Goal: Task Accomplishment & Management: Use online tool/utility

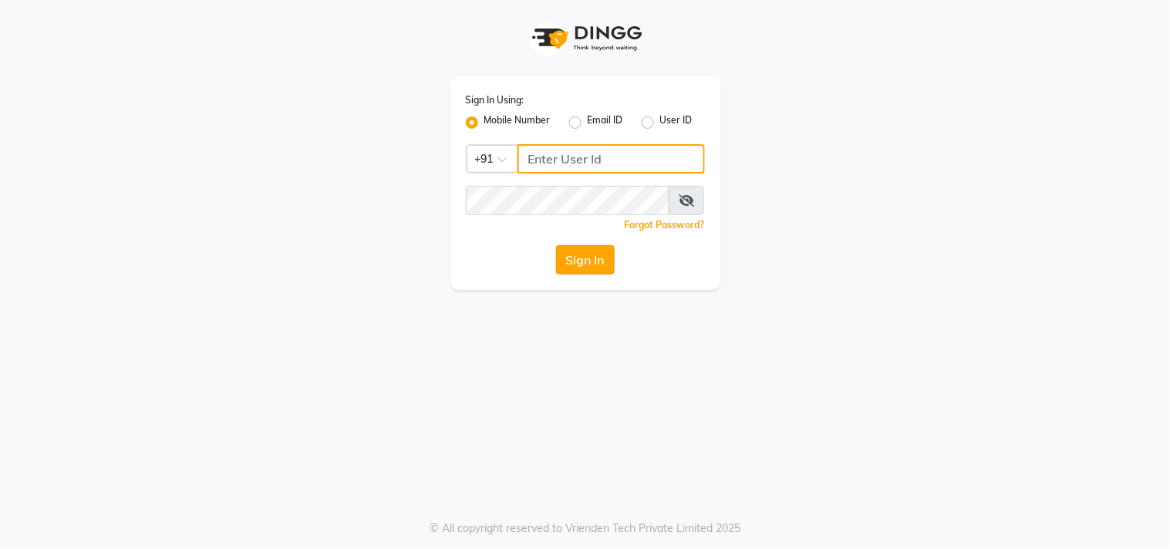
type input "9676070796"
click at [592, 266] on button "Sign In" at bounding box center [585, 259] width 59 height 29
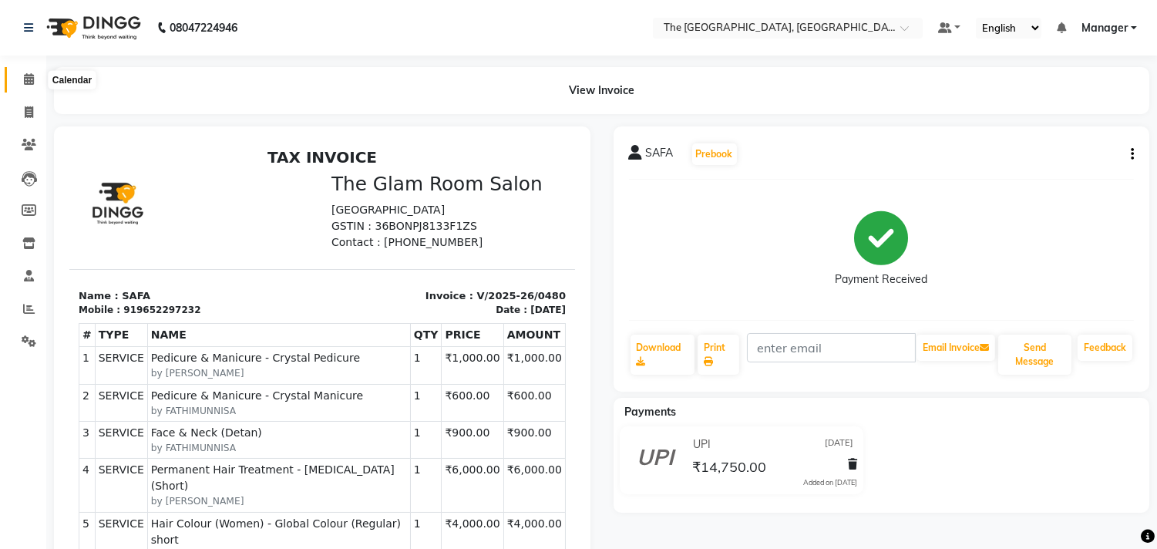
click at [29, 76] on icon at bounding box center [29, 79] width 10 height 12
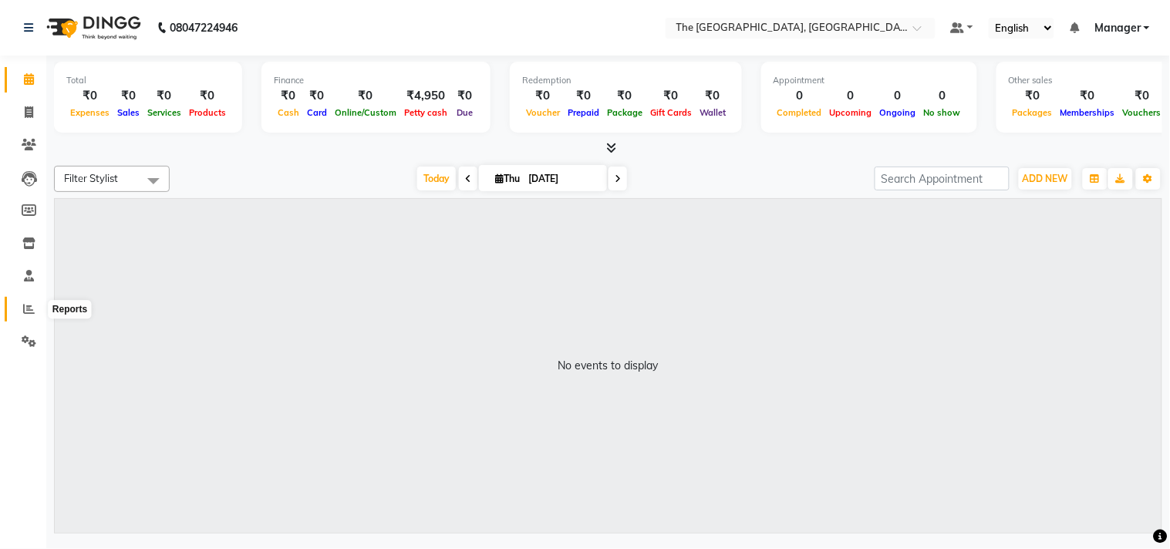
click at [21, 301] on span at bounding box center [28, 310] width 27 height 18
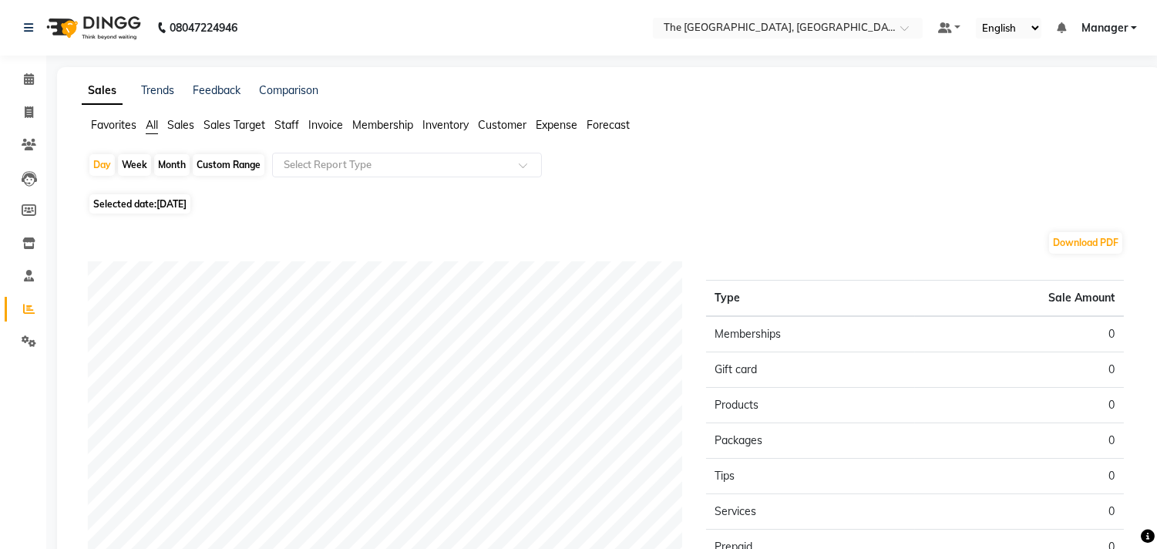
click at [148, 206] on span "Selected date: [DATE]" at bounding box center [139, 203] width 101 height 19
select select "9"
select select "2025"
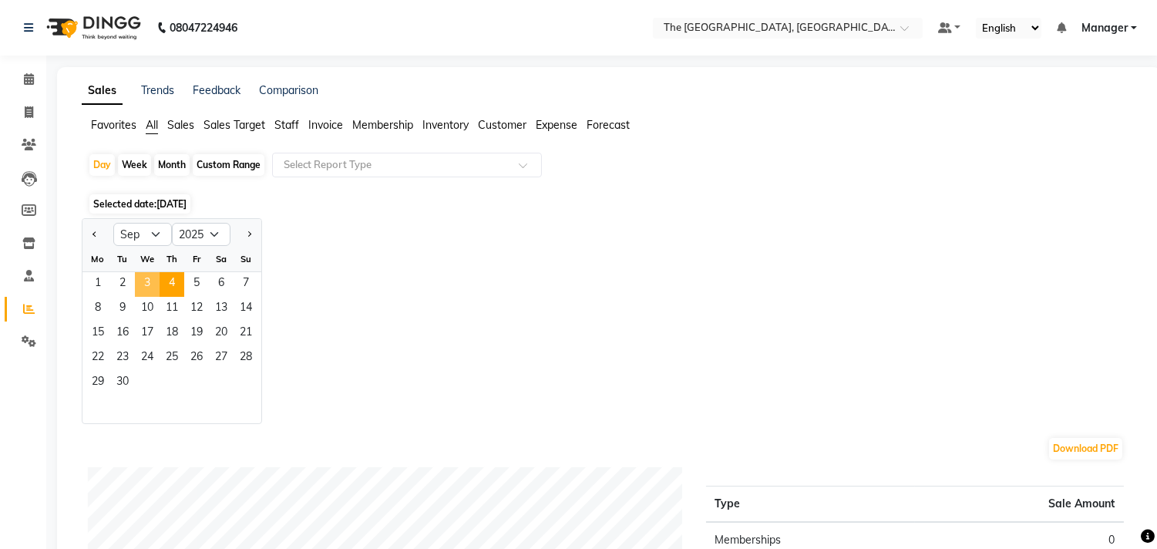
click at [143, 278] on span "3" at bounding box center [147, 284] width 25 height 25
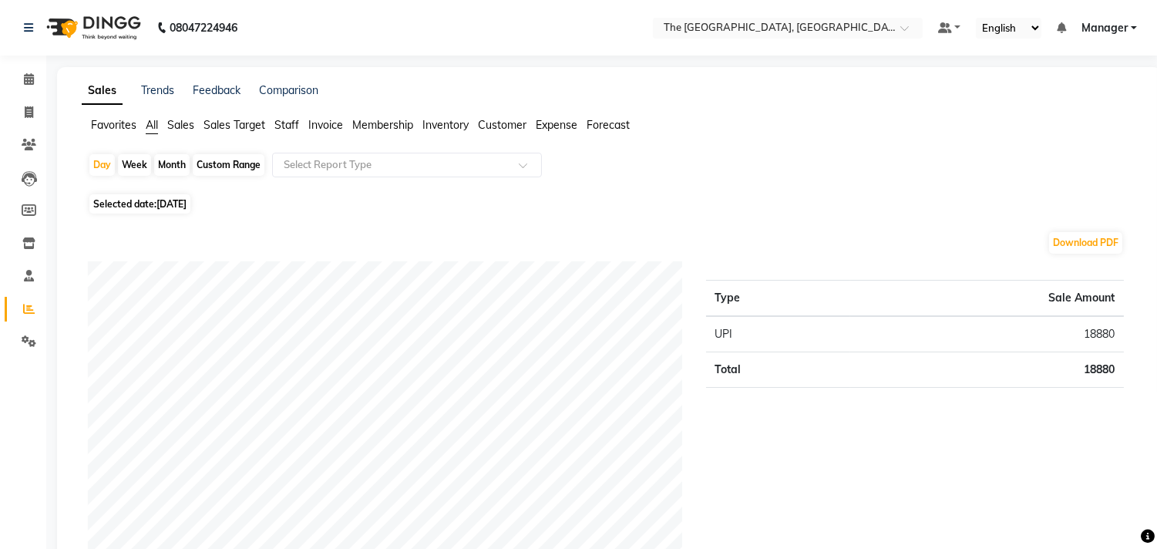
click at [178, 165] on div "Month" at bounding box center [171, 165] width 35 height 22
select select "9"
select select "2025"
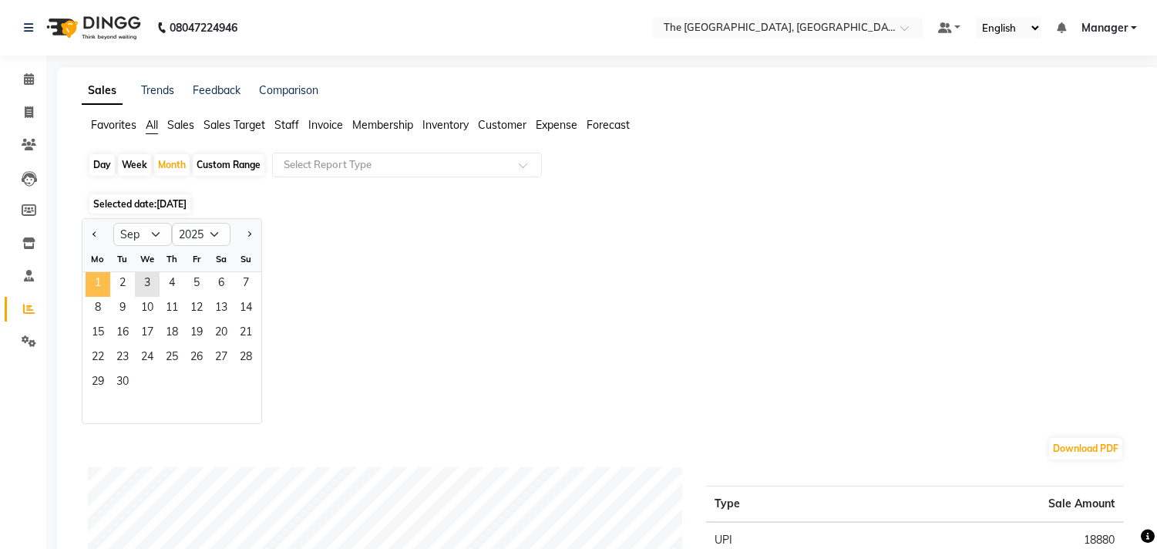
click at [98, 278] on span "1" at bounding box center [98, 284] width 25 height 25
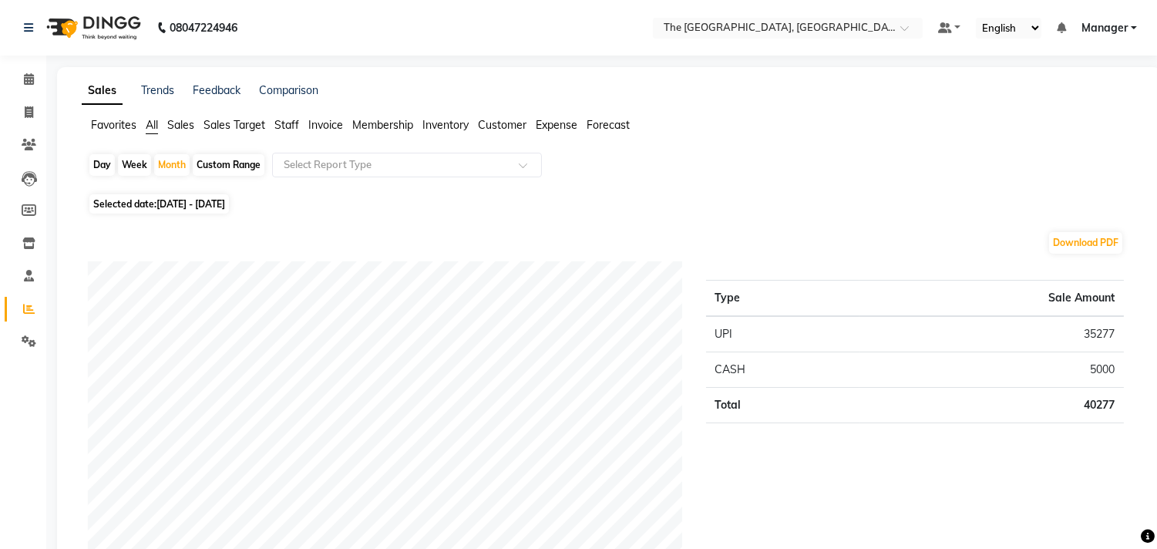
click at [286, 126] on span "Staff" at bounding box center [286, 125] width 25 height 14
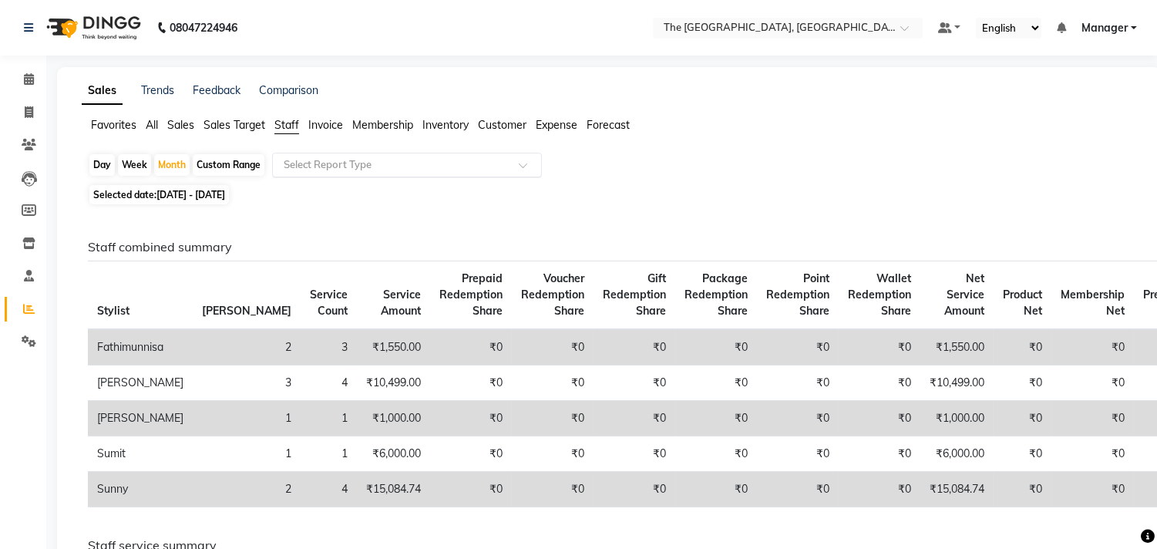
click at [304, 160] on input "text" at bounding box center [392, 164] width 222 height 15
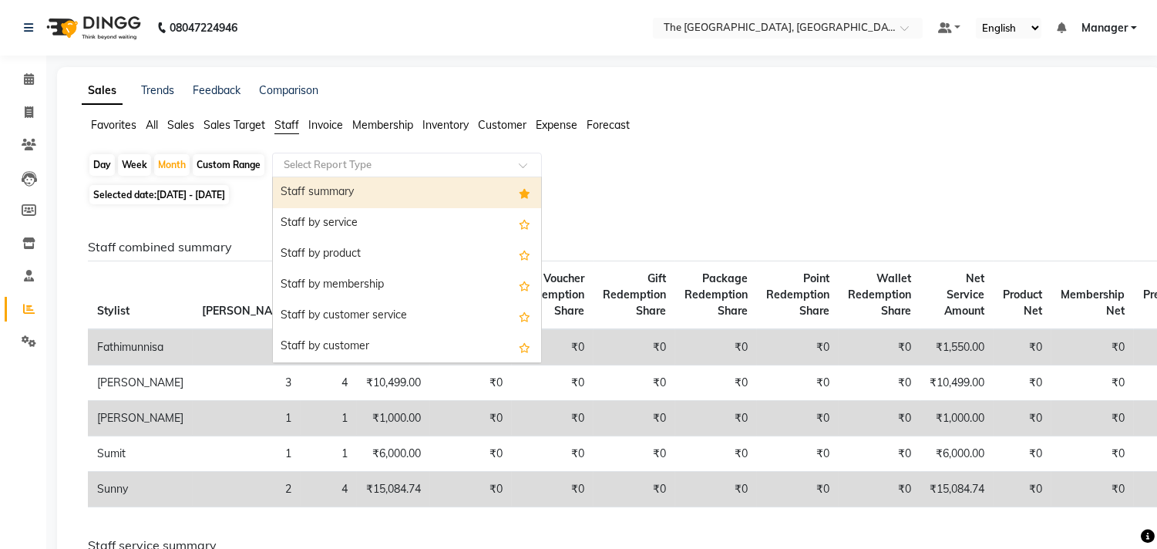
click at [318, 195] on div "Staff summary" at bounding box center [407, 192] width 268 height 31
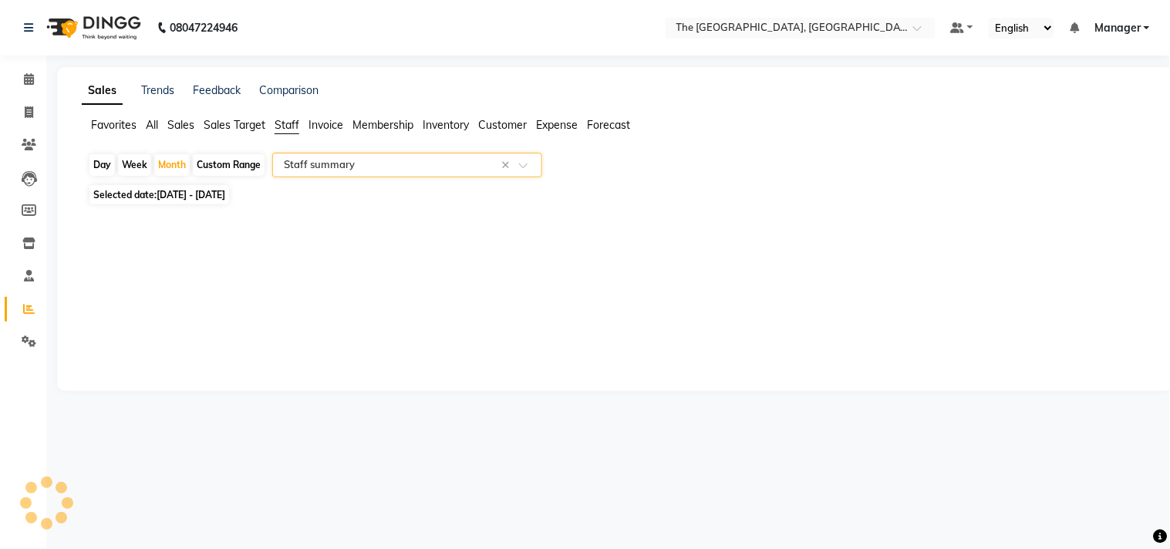
select select "full_report"
select select "csv"
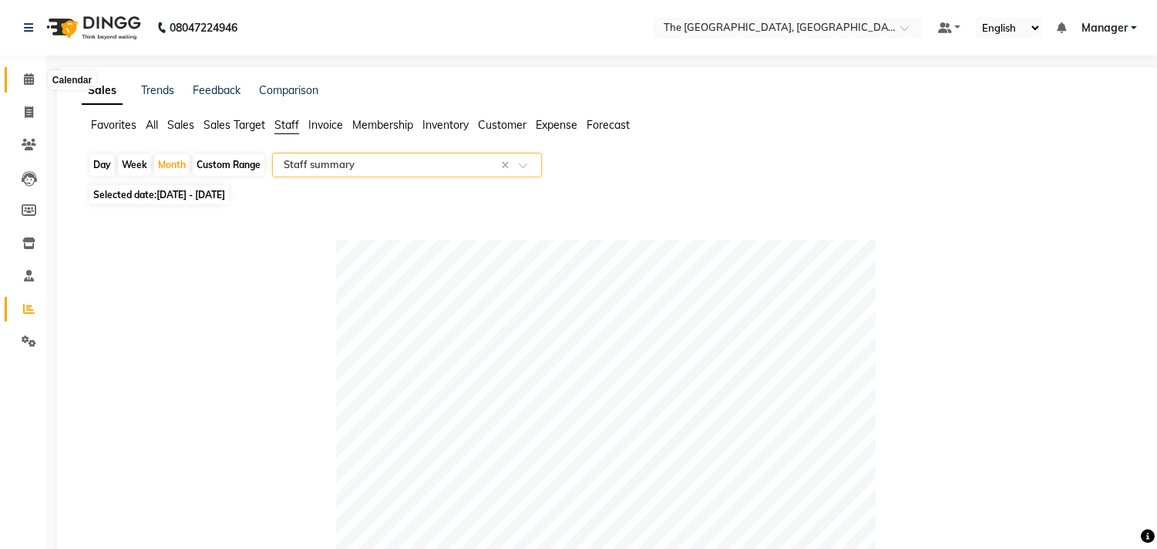
click at [31, 79] on icon at bounding box center [29, 79] width 10 height 12
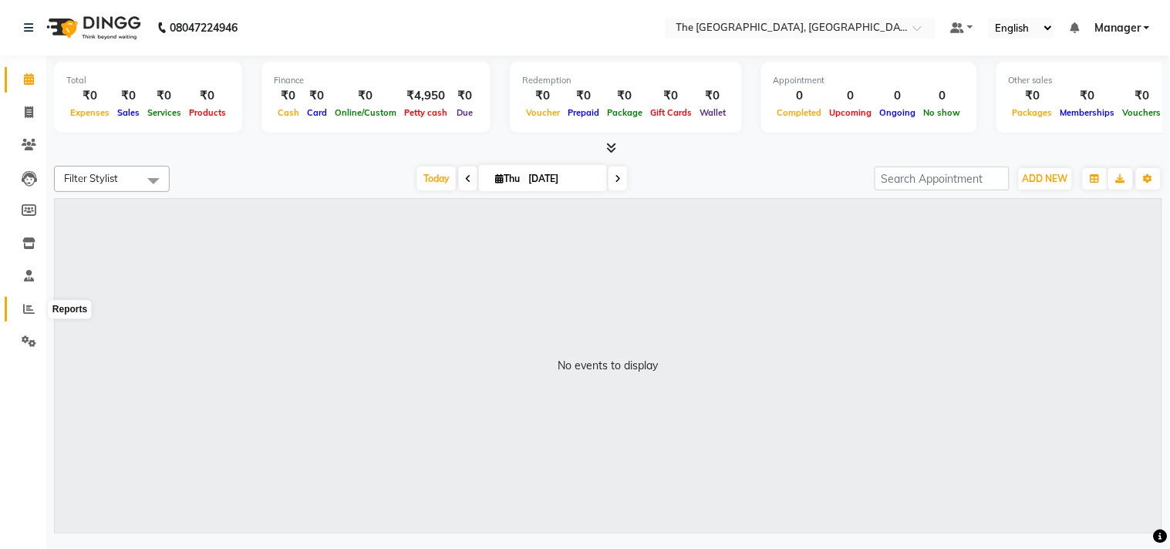
click at [20, 312] on span at bounding box center [28, 310] width 27 height 18
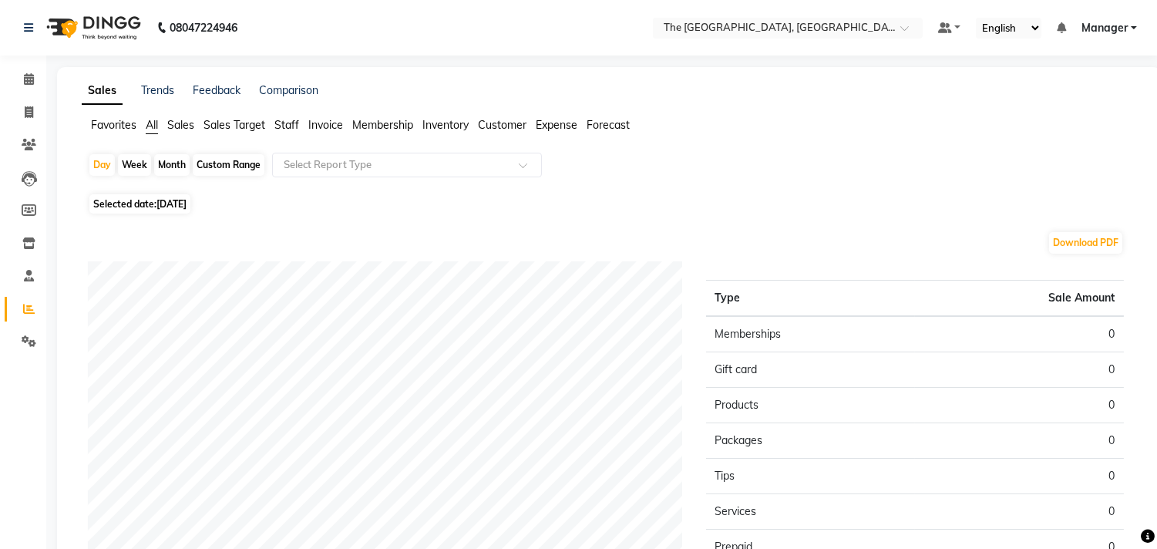
click at [121, 199] on span "Selected date: [DATE]" at bounding box center [139, 203] width 101 height 19
select select "9"
select select "2025"
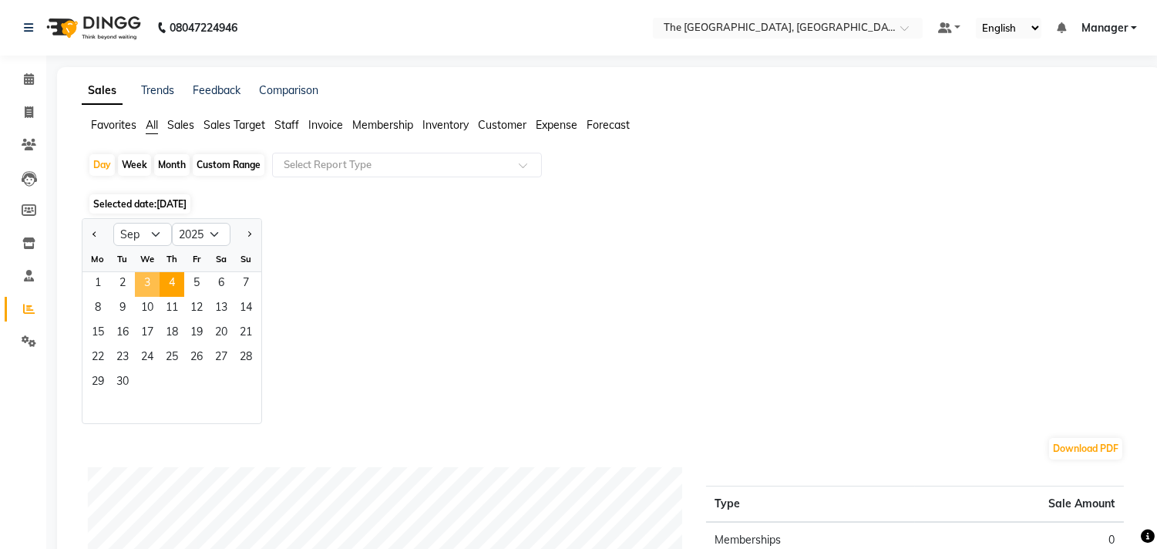
click at [154, 281] on span "3" at bounding box center [147, 284] width 25 height 25
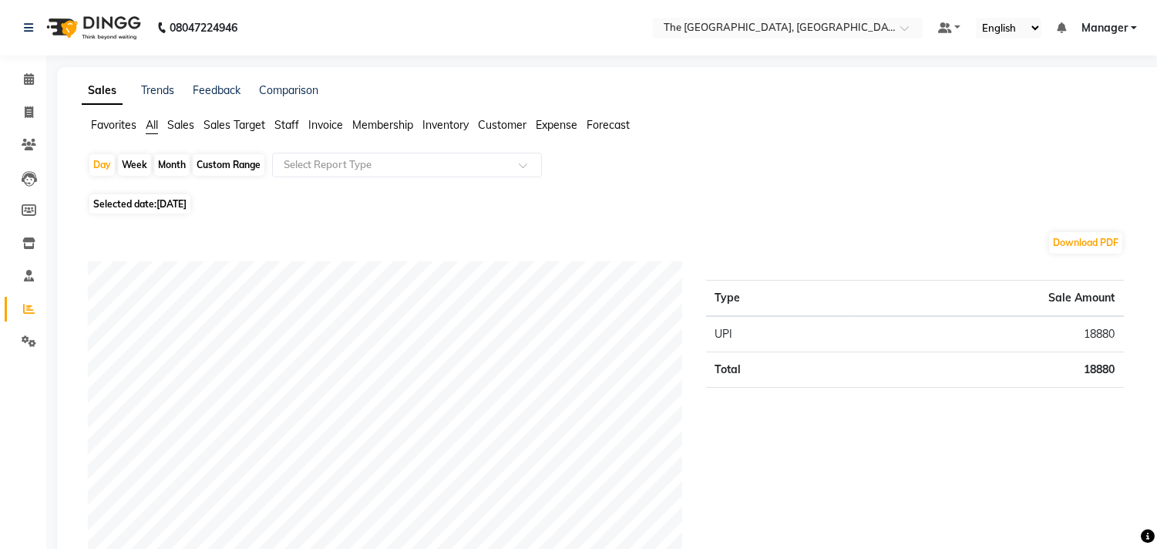
click at [171, 157] on div "Month" at bounding box center [171, 165] width 35 height 22
select select "9"
select select "2025"
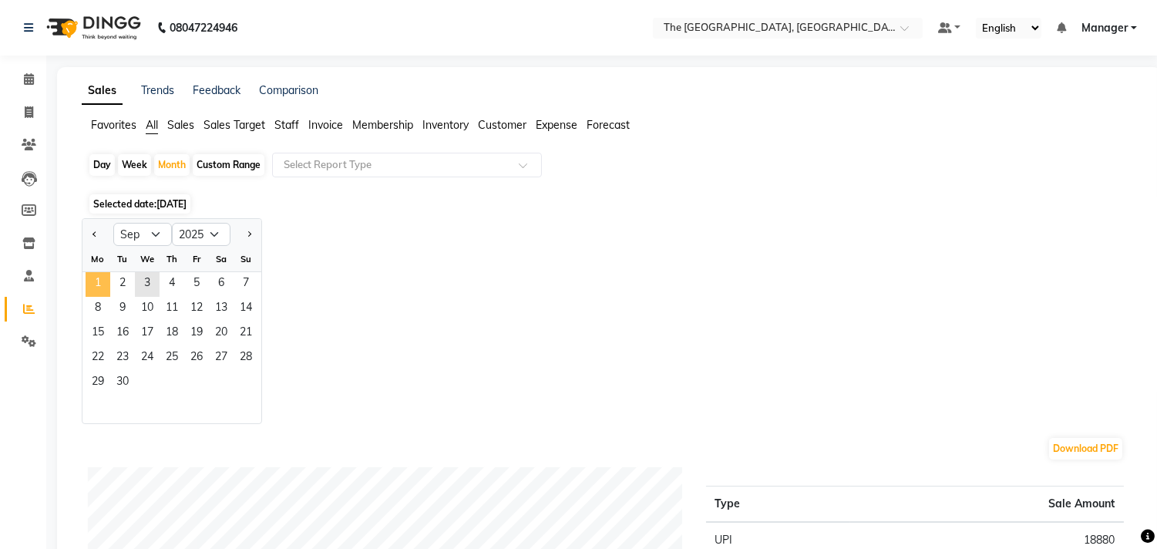
click at [104, 279] on span "1" at bounding box center [98, 284] width 25 height 25
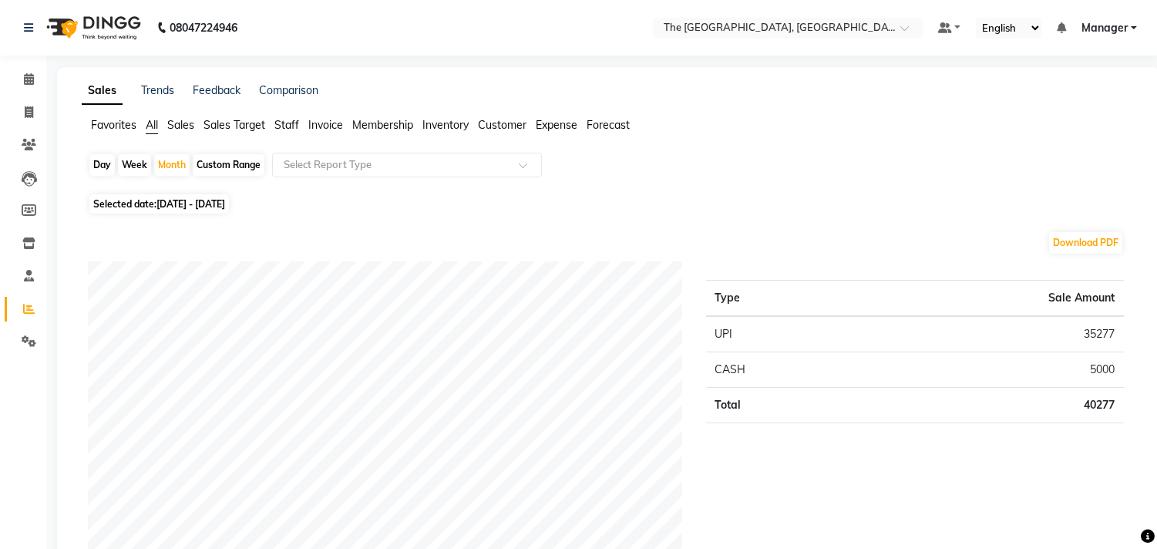
click at [278, 120] on span "Staff" at bounding box center [286, 125] width 25 height 14
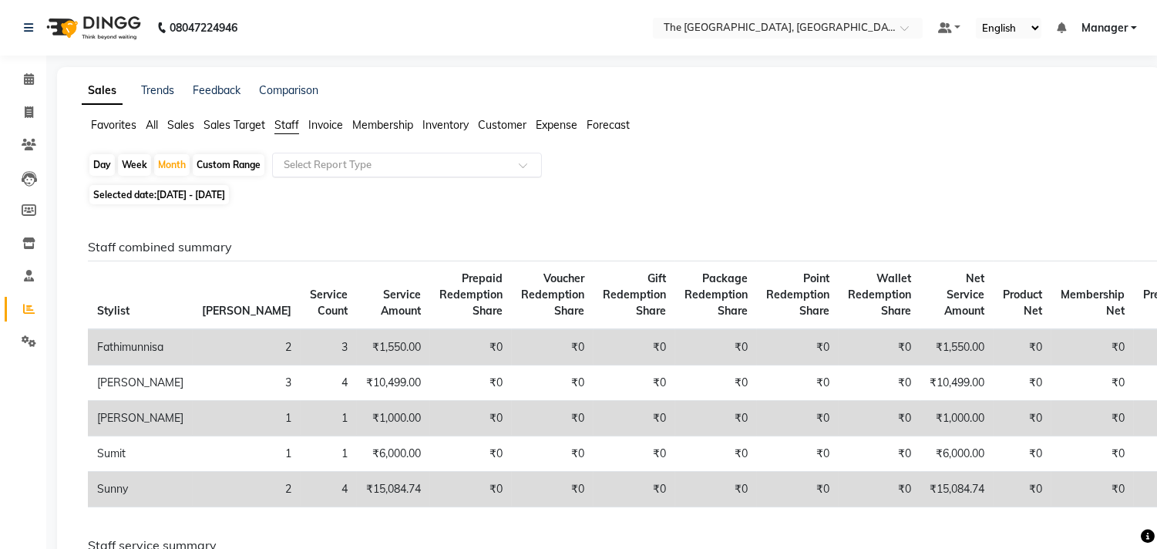
click at [316, 160] on input "text" at bounding box center [392, 164] width 222 height 15
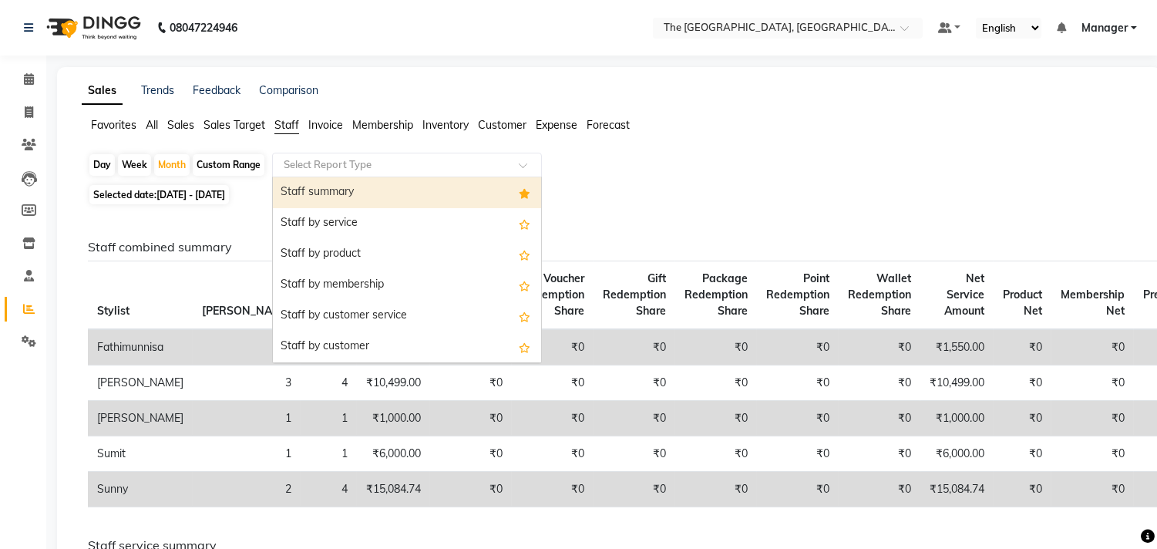
click at [318, 196] on div "Staff summary" at bounding box center [407, 192] width 268 height 31
select select "full_report"
select select "csv"
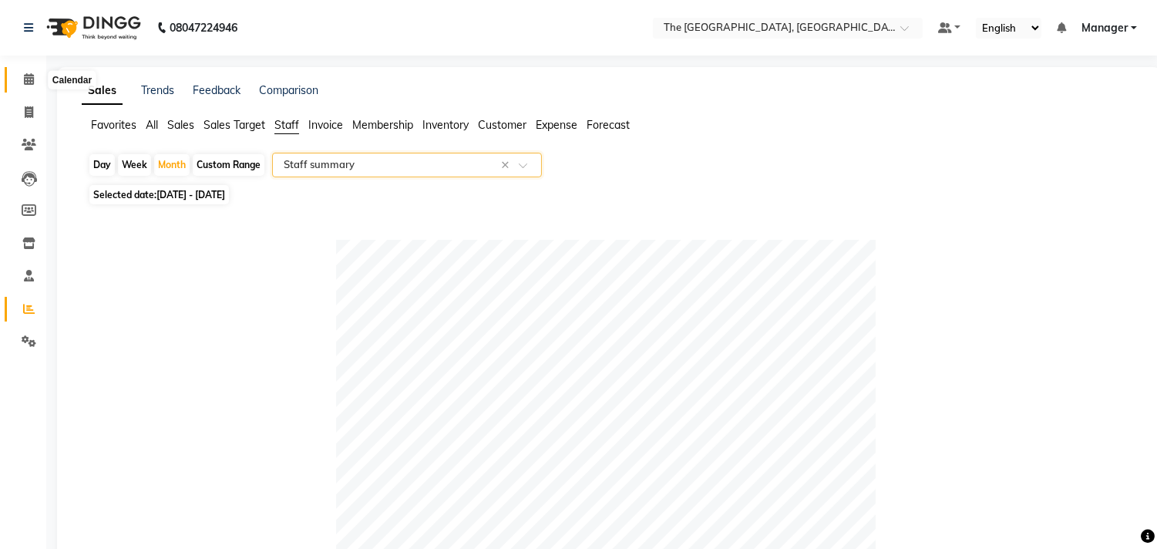
click at [26, 79] on icon at bounding box center [29, 79] width 10 height 12
